Goal: Task Accomplishment & Management: Manage account settings

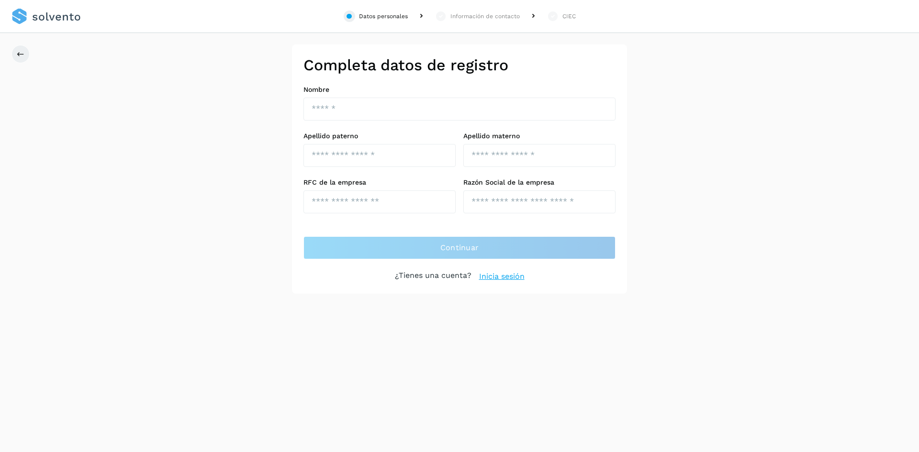
click at [513, 275] on link "Inicia sesión" at bounding box center [501, 276] width 45 height 11
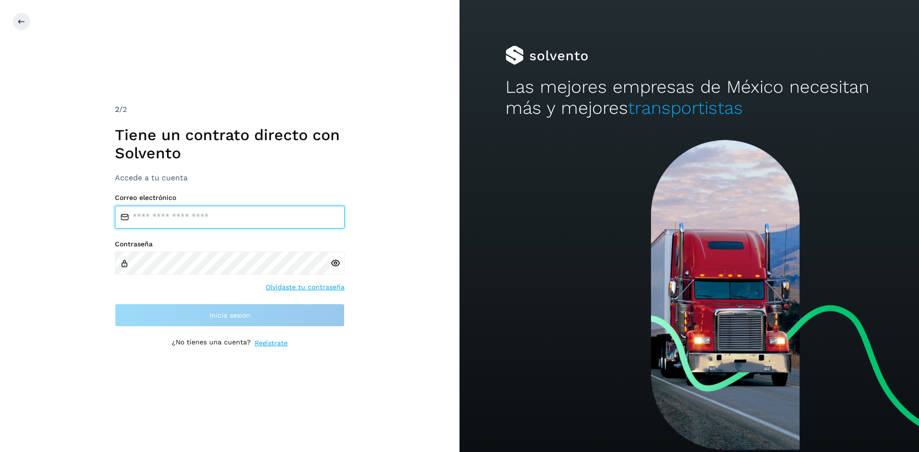
click at [202, 220] on input "email" at bounding box center [230, 217] width 230 height 23
type input "**********"
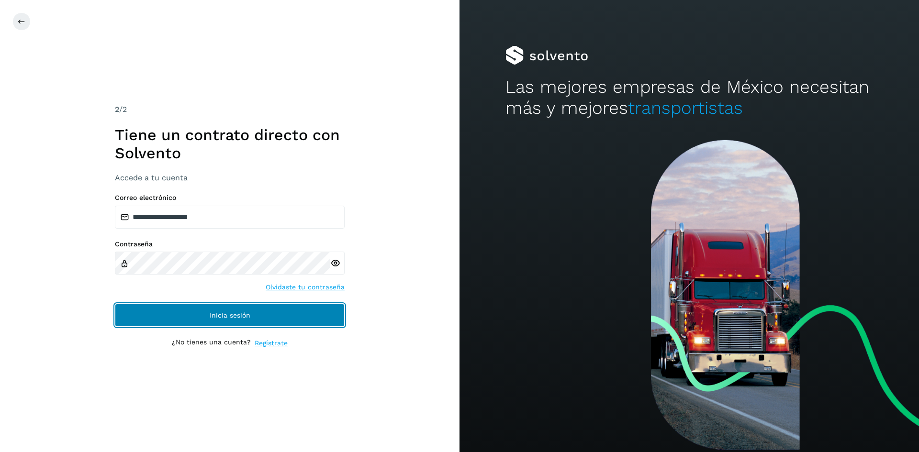
click at [224, 315] on span "Inicia sesión" at bounding box center [230, 315] width 41 height 7
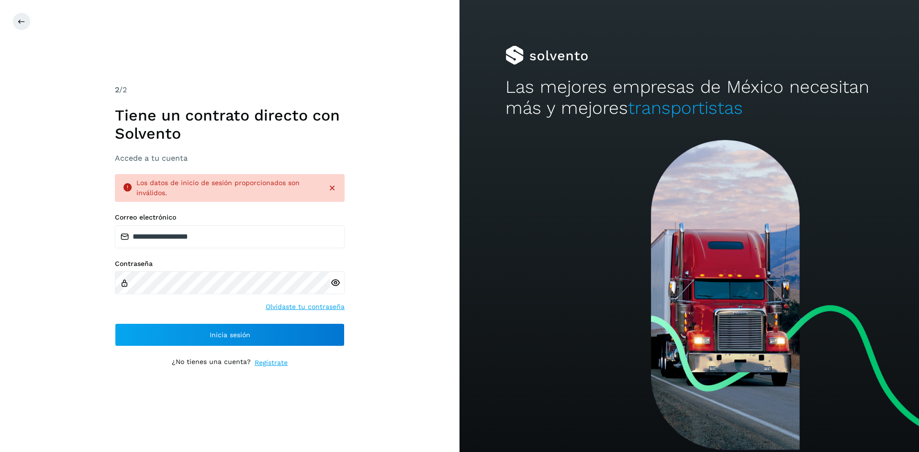
click at [336, 280] on icon at bounding box center [335, 283] width 10 height 10
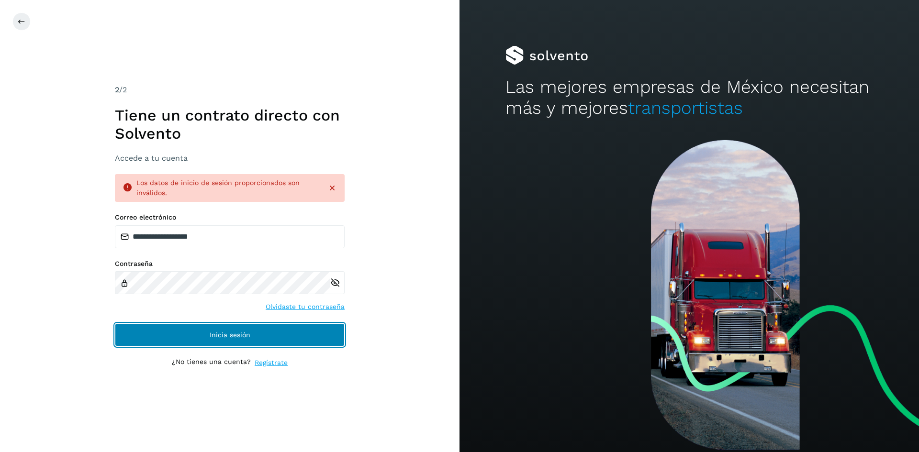
click at [247, 336] on span "Inicia sesión" at bounding box center [230, 335] width 41 height 7
click at [225, 331] on button "Inicia sesión" at bounding box center [230, 335] width 230 height 23
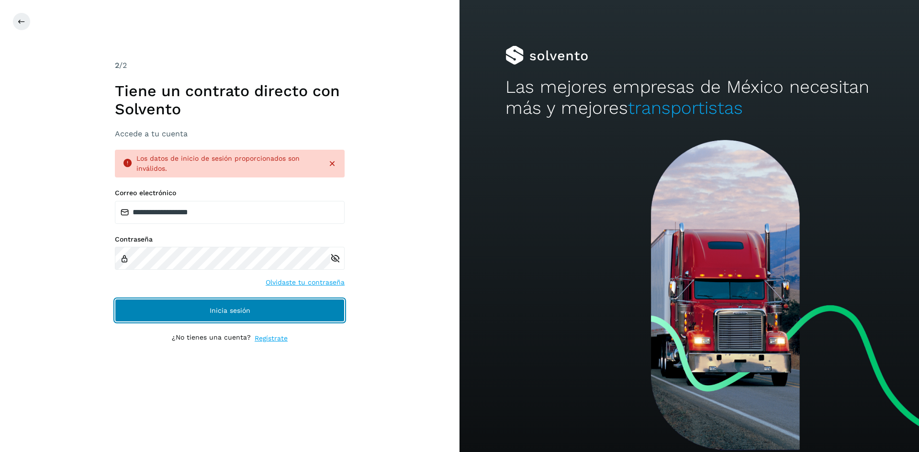
click at [223, 307] on button "Inicia sesión" at bounding box center [230, 310] width 230 height 23
click at [220, 313] on span "Inicia sesión" at bounding box center [230, 310] width 41 height 7
click at [245, 311] on span "Inicia sesión" at bounding box center [230, 310] width 41 height 7
click at [254, 314] on button "Inicia sesión" at bounding box center [230, 310] width 230 height 23
click at [250, 310] on button "Inicia sesión" at bounding box center [230, 310] width 230 height 23
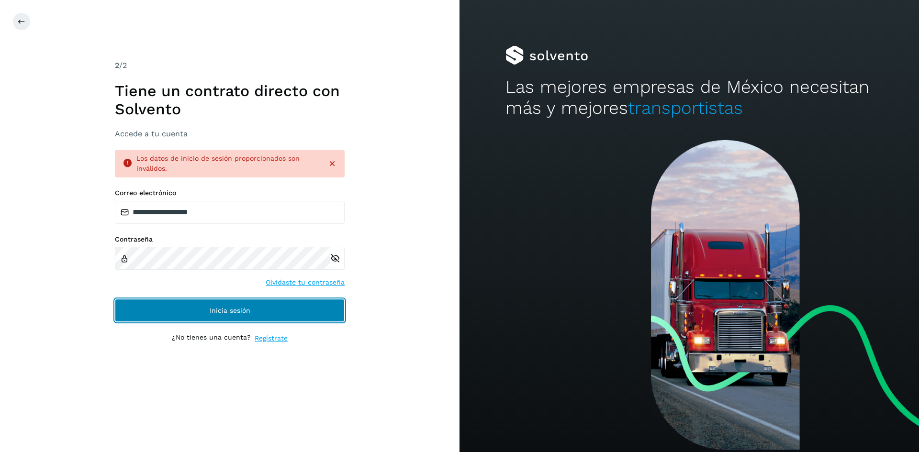
click at [226, 308] on span "Inicia sesión" at bounding box center [230, 310] width 41 height 7
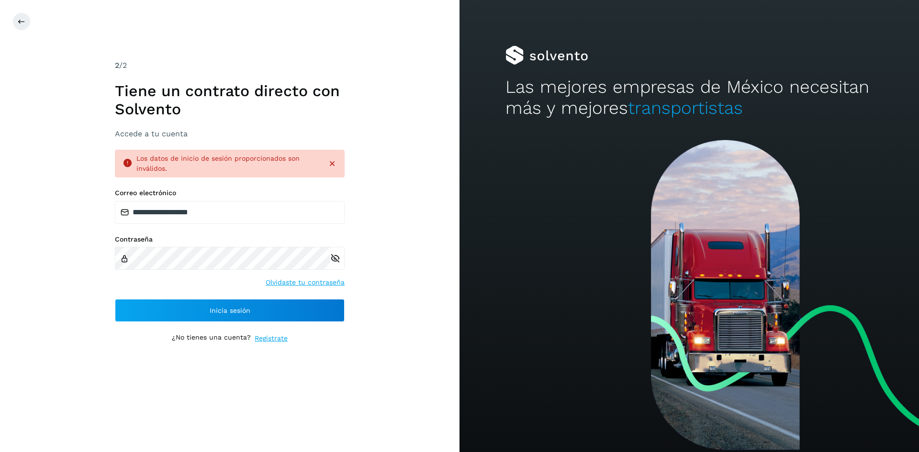
click at [338, 258] on icon at bounding box center [335, 259] width 10 height 10
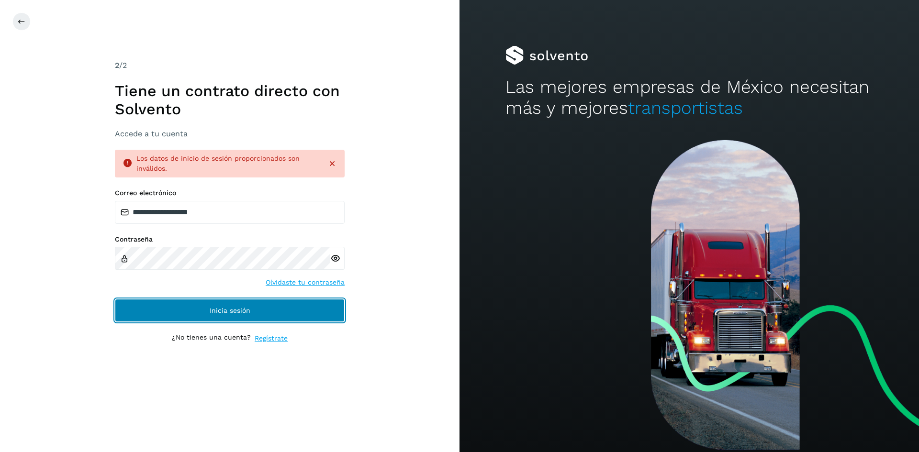
click at [254, 304] on button "Inicia sesión" at bounding box center [230, 310] width 230 height 23
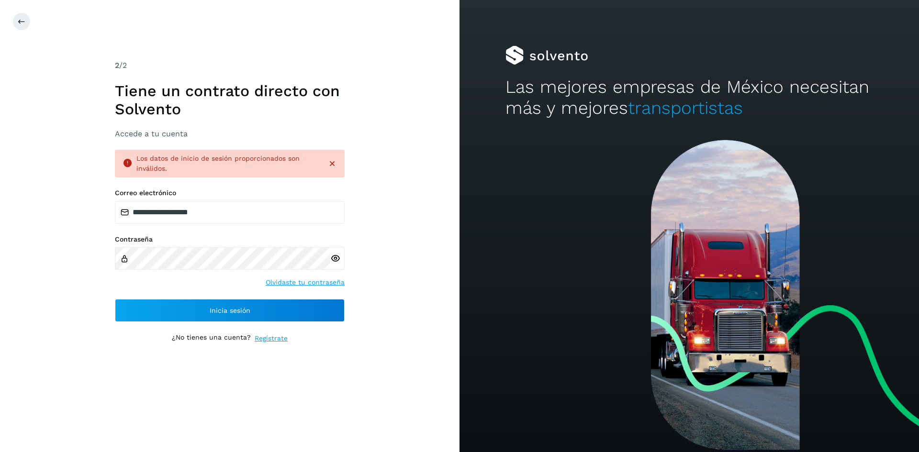
click at [332, 161] on icon at bounding box center [332, 164] width 10 height 10
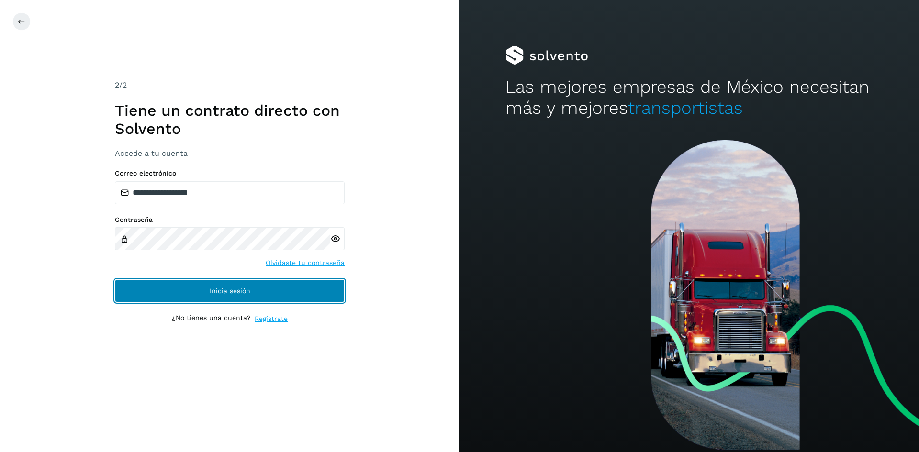
click at [220, 297] on button "Inicia sesión" at bounding box center [230, 291] width 230 height 23
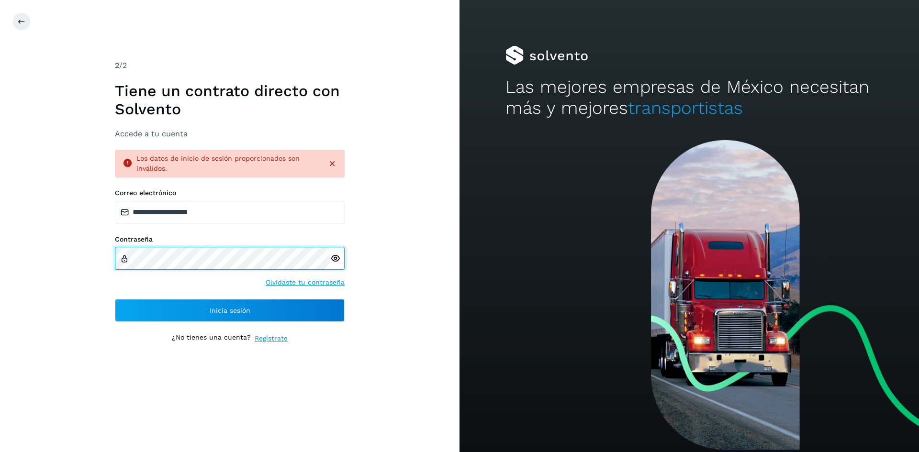
click at [67, 266] on div "**********" at bounding box center [230, 226] width 460 height 452
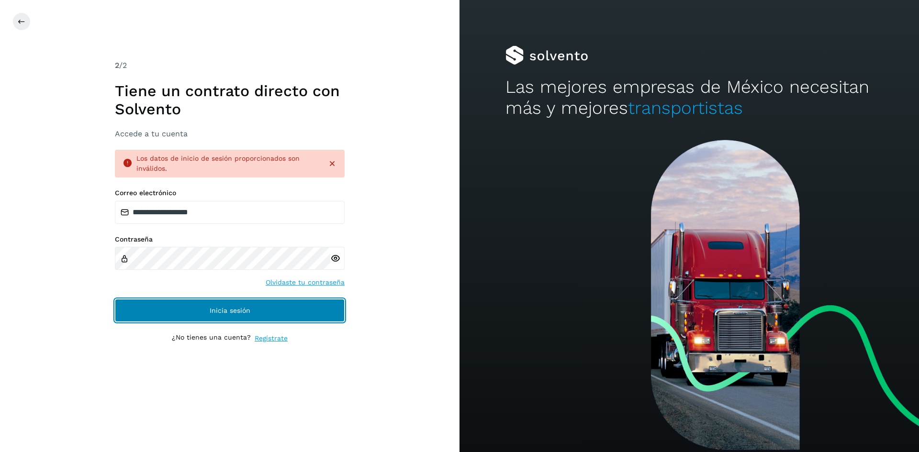
click at [236, 307] on span "Inicia sesión" at bounding box center [230, 310] width 41 height 7
click at [236, 313] on span "Inicia sesión" at bounding box center [230, 310] width 41 height 7
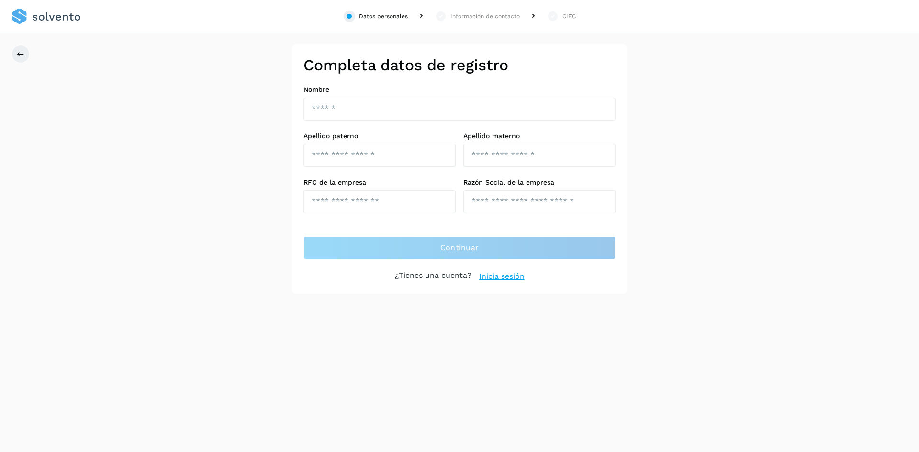
click at [504, 280] on link "Inicia sesión" at bounding box center [501, 276] width 45 height 11
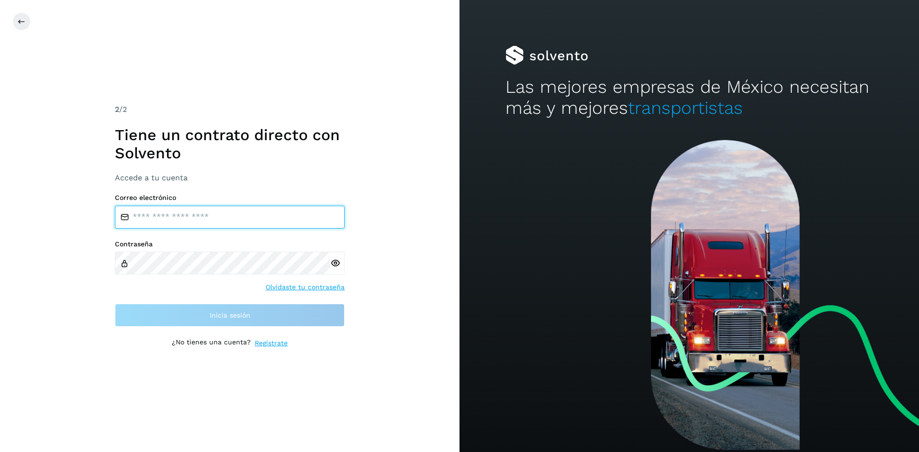
click at [222, 219] on input "email" at bounding box center [230, 217] width 230 height 23
type input "**********"
click at [189, 240] on label "Contraseña" at bounding box center [230, 244] width 230 height 8
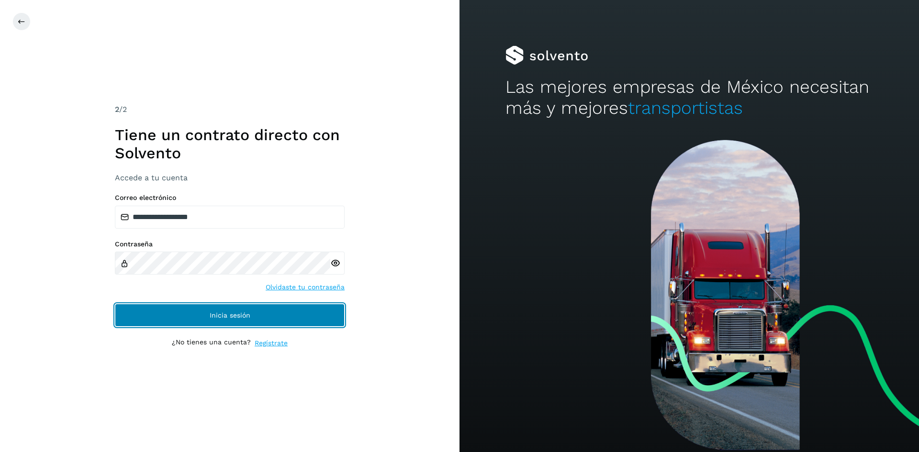
click at [229, 305] on button "Inicia sesión" at bounding box center [230, 315] width 230 height 23
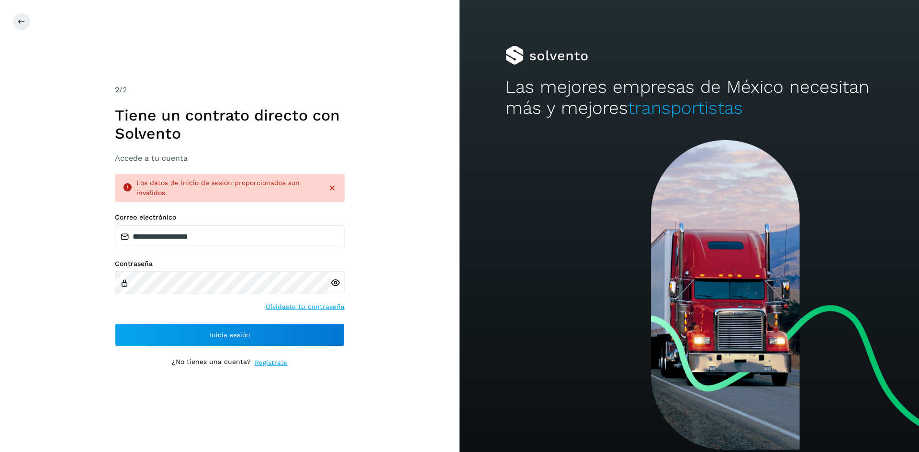
click at [330, 188] on icon at bounding box center [332, 188] width 10 height 10
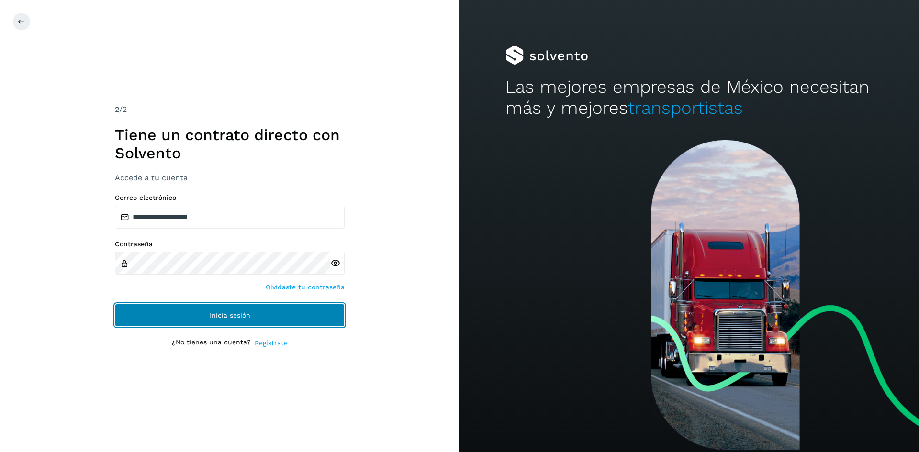
click at [247, 319] on button "Inicia sesión" at bounding box center [230, 315] width 230 height 23
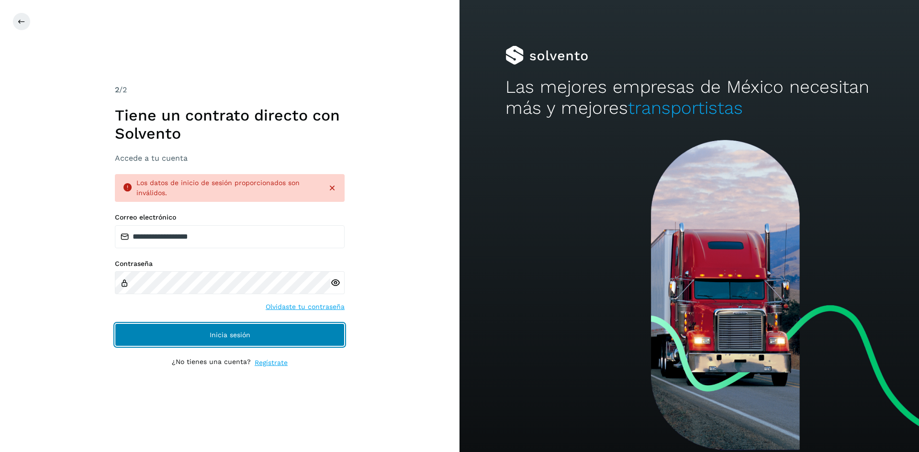
click at [234, 334] on span "Inicia sesión" at bounding box center [230, 335] width 41 height 7
